Goal: Navigation & Orientation: Go to known website

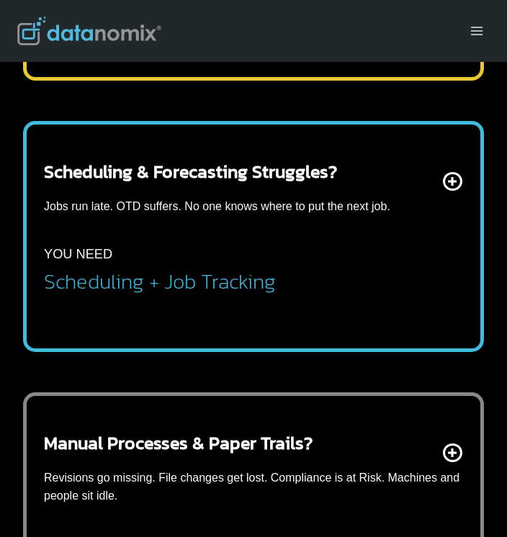
scroll to position [1066, 0]
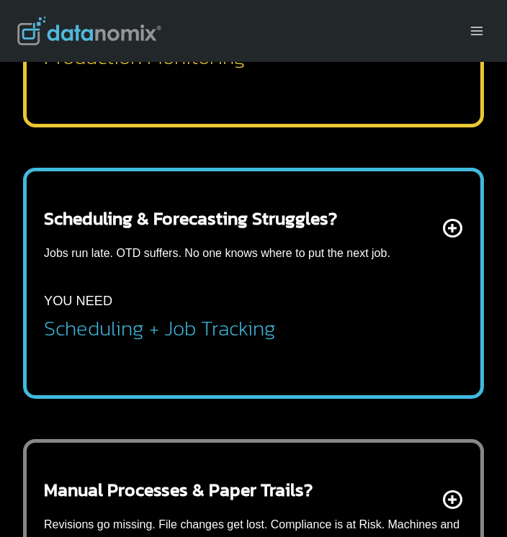
click at [149, 33] on img at bounding box center [89, 31] width 144 height 29
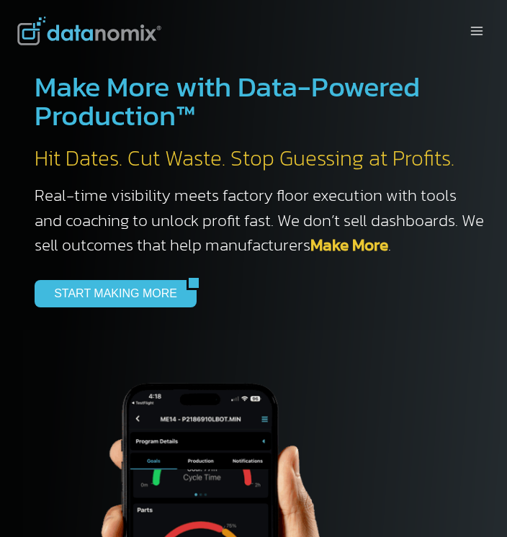
click at [130, 36] on div at bounding box center [164, 31] width 295 height 62
click at [140, 32] on img at bounding box center [89, 31] width 144 height 29
drag, startPoint x: 166, startPoint y: 35, endPoint x: 74, endPoint y: 38, distance: 91.4
click at [74, 38] on div at bounding box center [164, 31] width 295 height 62
drag, startPoint x: 74, startPoint y: 38, endPoint x: 68, endPoint y: 33, distance: 8.2
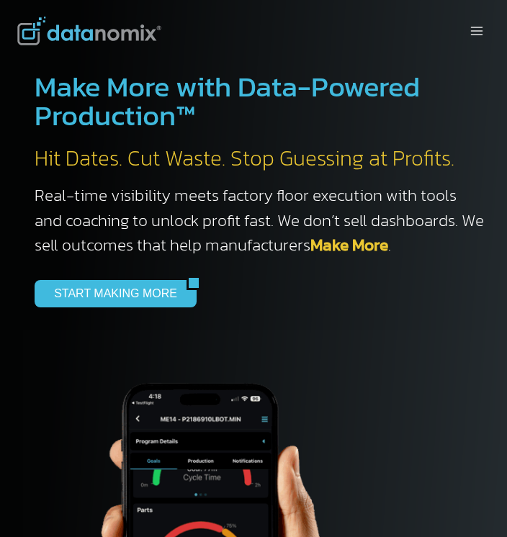
click at [201, 39] on div at bounding box center [164, 31] width 295 height 62
click at [126, 32] on img at bounding box center [89, 31] width 144 height 29
drag, startPoint x: 162, startPoint y: 29, endPoint x: 54, endPoint y: 35, distance: 108.1
click at [54, 35] on div at bounding box center [164, 31] width 295 height 62
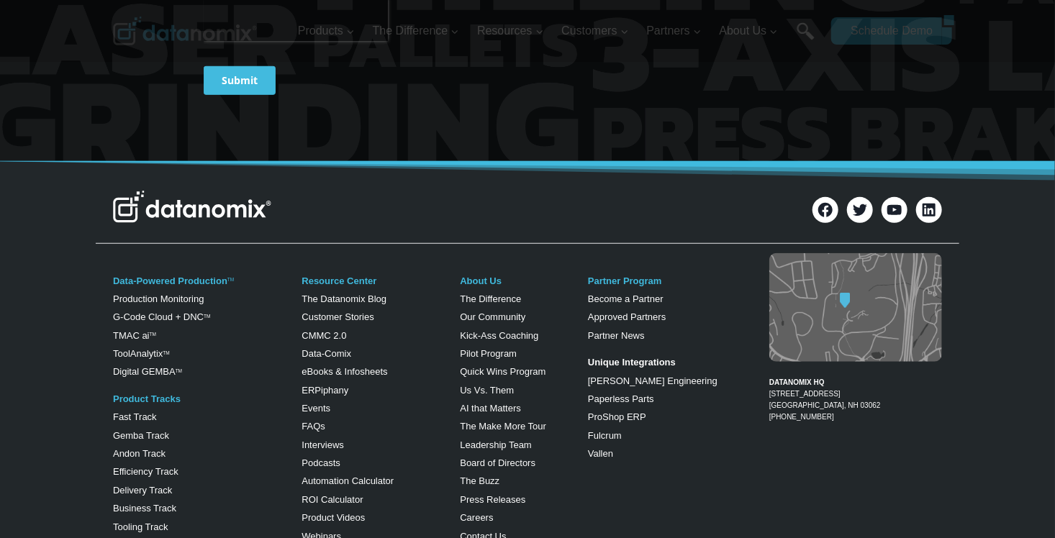
scroll to position [5789, 0]
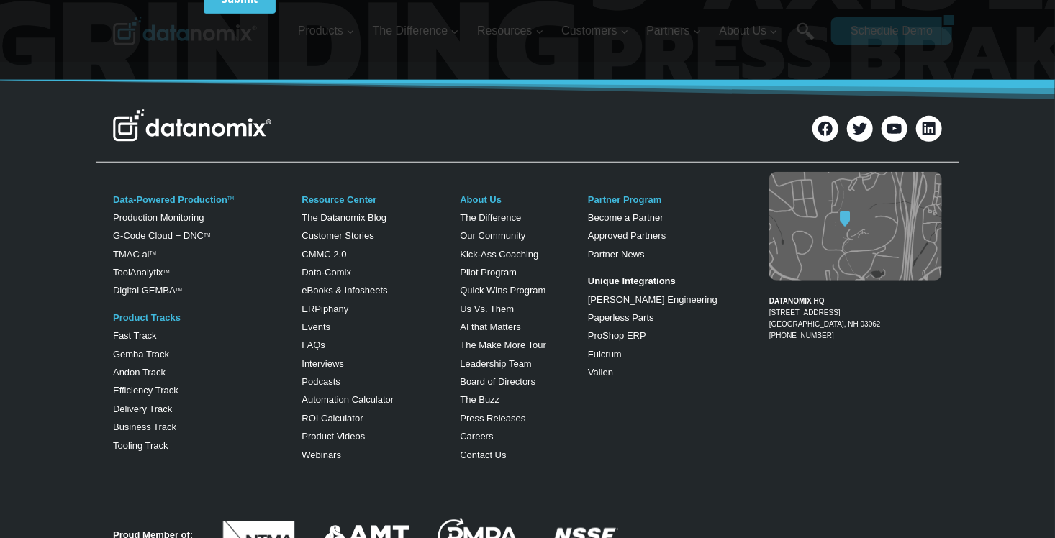
drag, startPoint x: 271, startPoint y: 101, endPoint x: 279, endPoint y: 99, distance: 8.2
click at [280, 109] on div at bounding box center [382, 127] width 538 height 37
drag, startPoint x: 271, startPoint y: 99, endPoint x: 199, endPoint y: 105, distance: 72.3
click at [199, 109] on div at bounding box center [382, 127] width 538 height 37
drag, startPoint x: 277, startPoint y: 101, endPoint x: 176, endPoint y: 104, distance: 100.8
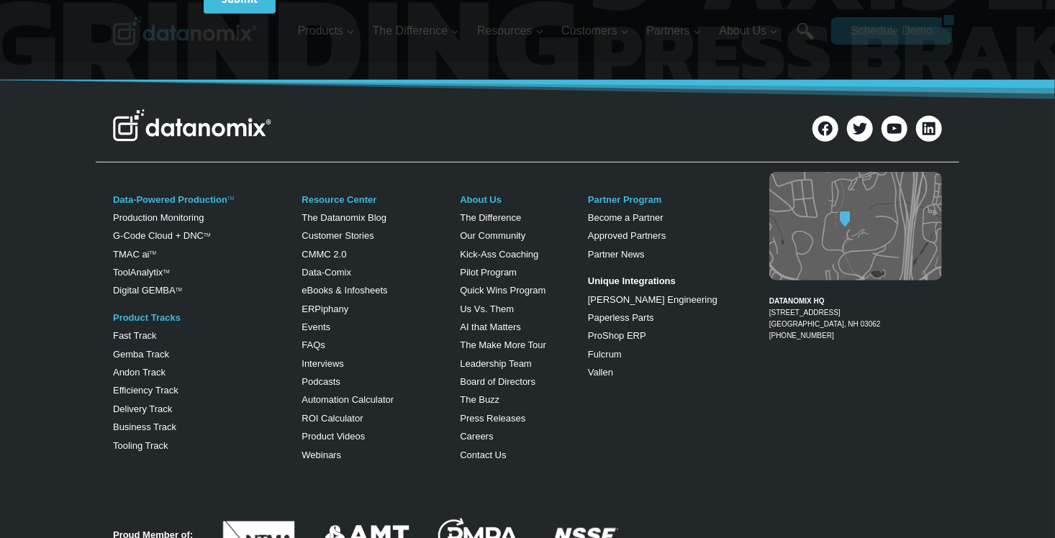
click at [176, 109] on div at bounding box center [382, 127] width 538 height 37
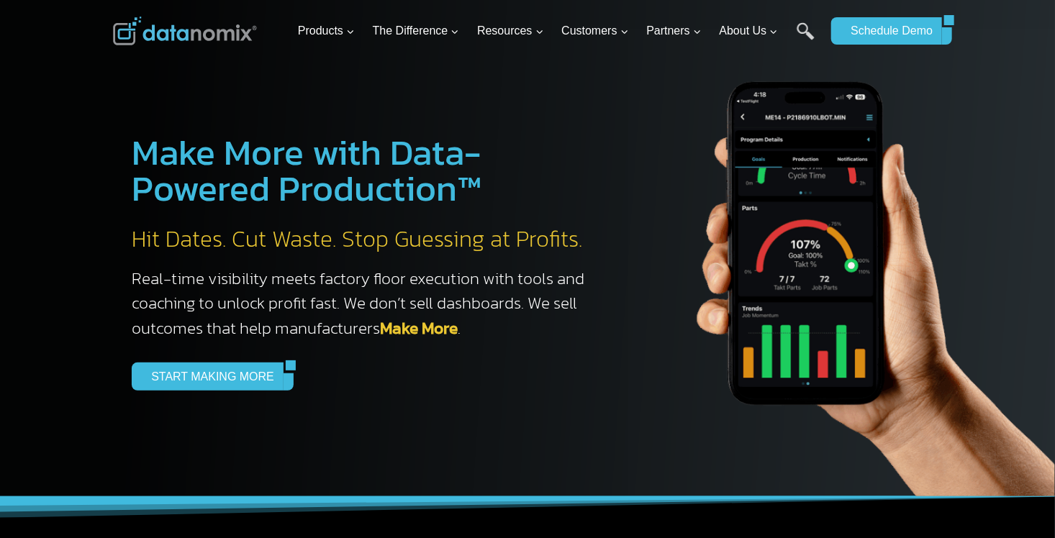
drag, startPoint x: 220, startPoint y: 32, endPoint x: 62, endPoint y: 83, distance: 166.4
click at [62, 83] on div at bounding box center [527, 248] width 1055 height 497
drag, startPoint x: 263, startPoint y: 31, endPoint x: 140, endPoint y: 44, distance: 123.7
click at [140, 44] on div at bounding box center [202, 31] width 179 height 62
